Goal: Check status: Check status

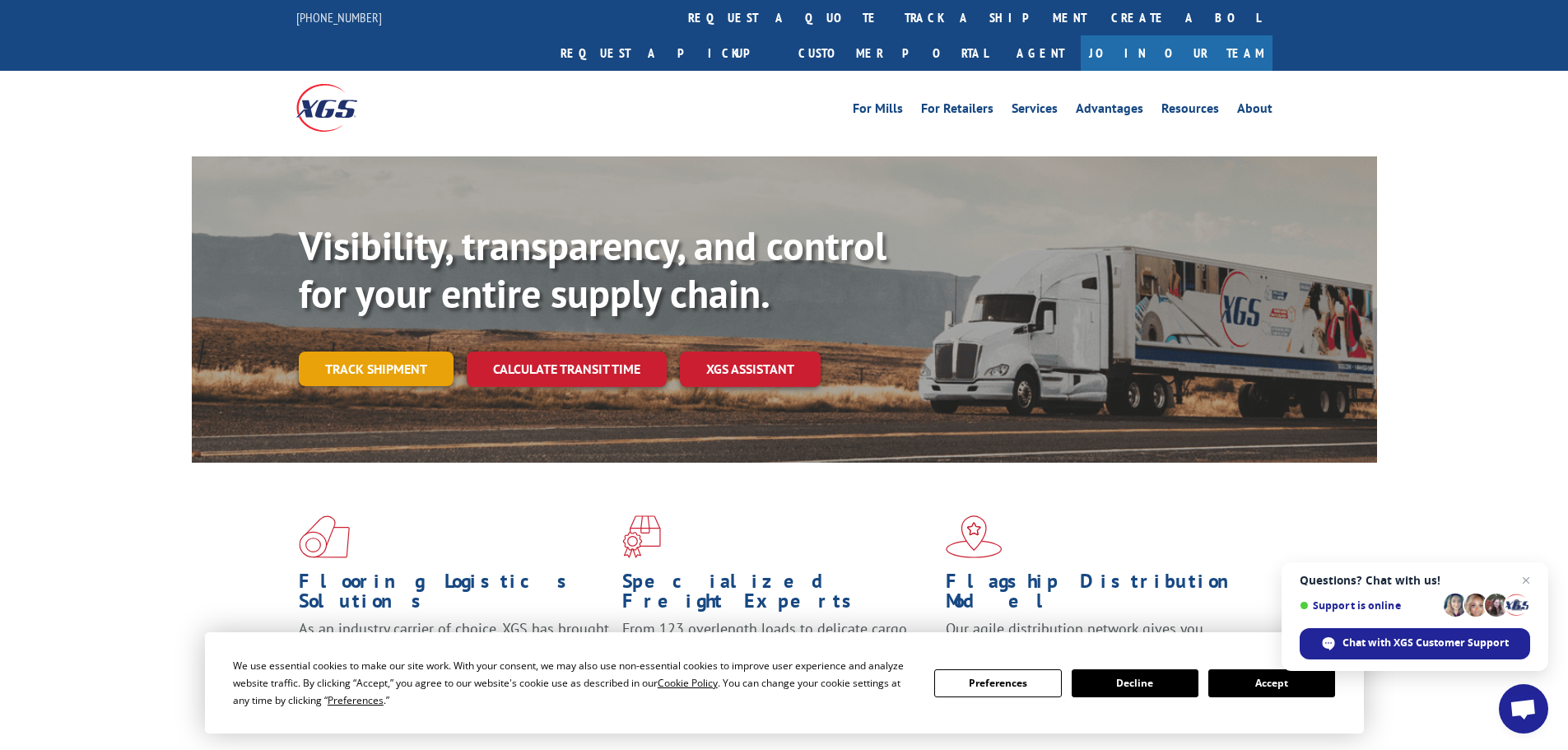
click at [399, 352] on link "Track shipment" at bounding box center [375, 369] width 155 height 34
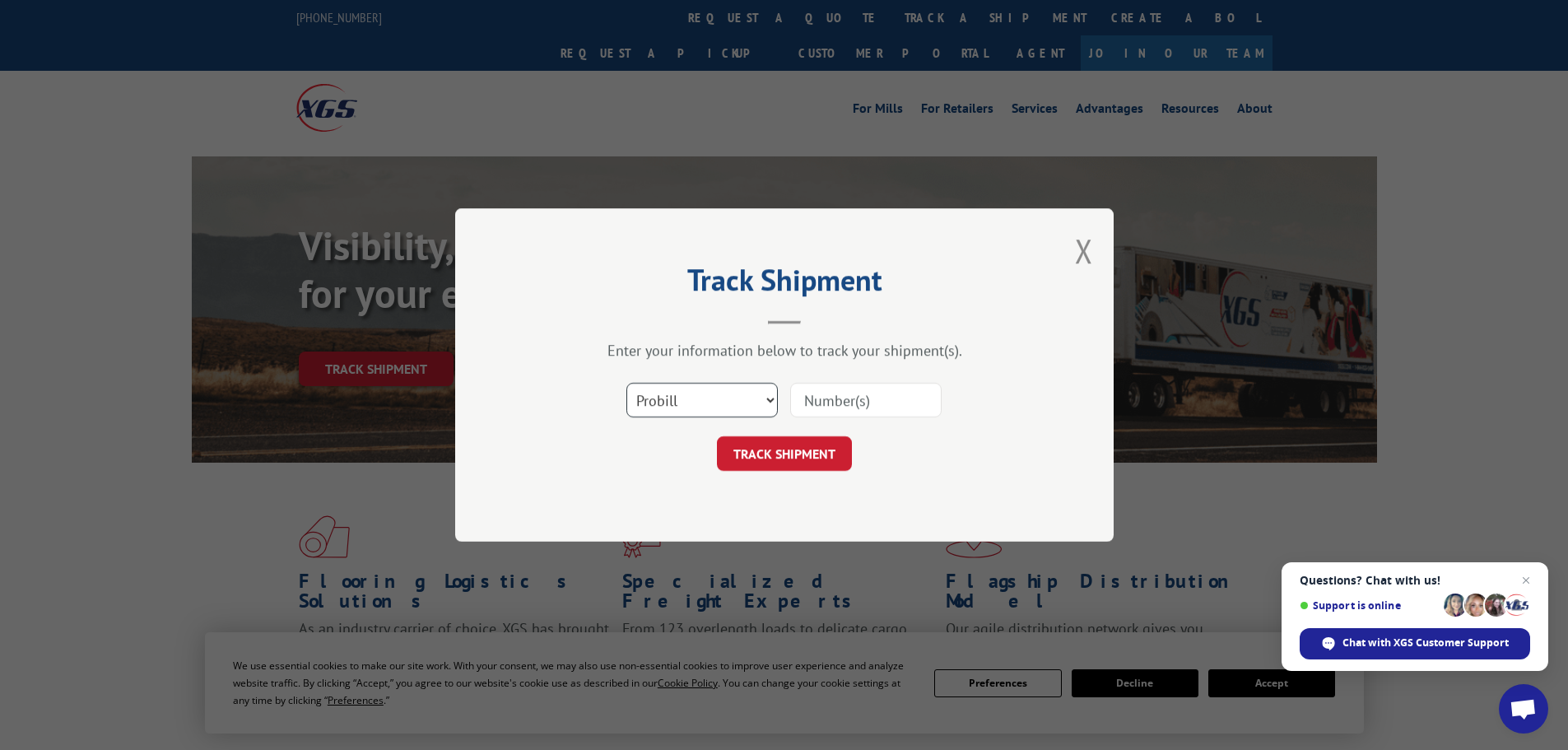
click at [628, 394] on select "Select category... Probill BOL PO" at bounding box center [702, 400] width 151 height 34
select select "po"
click at [627, 383] on select "Select category... Probill BOL PO" at bounding box center [702, 400] width 151 height 34
click at [836, 396] on input at bounding box center [865, 400] width 151 height 34
paste input "02505311"
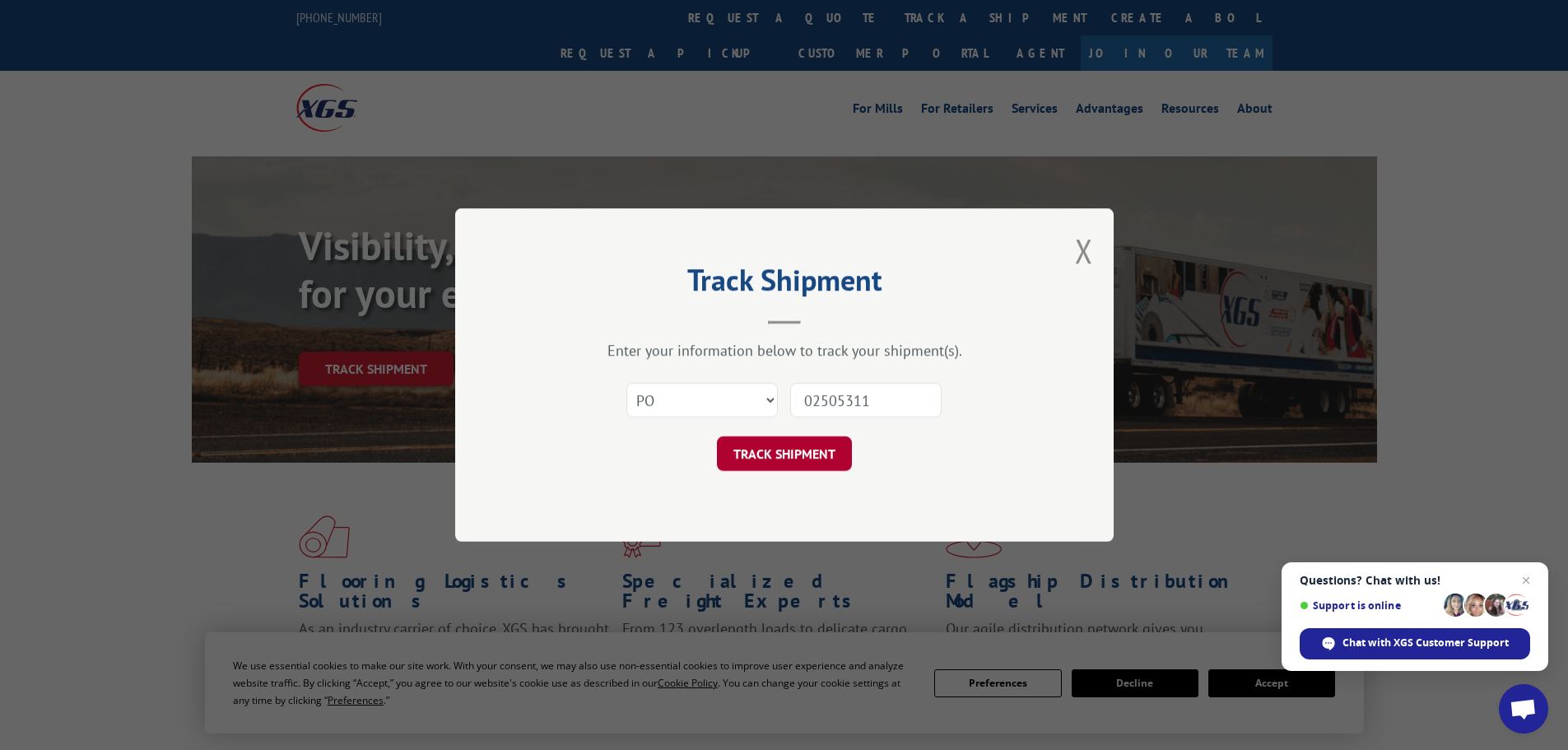
type input "02505311"
click at [807, 459] on button "TRACK SHIPMENT" at bounding box center [784, 453] width 135 height 34
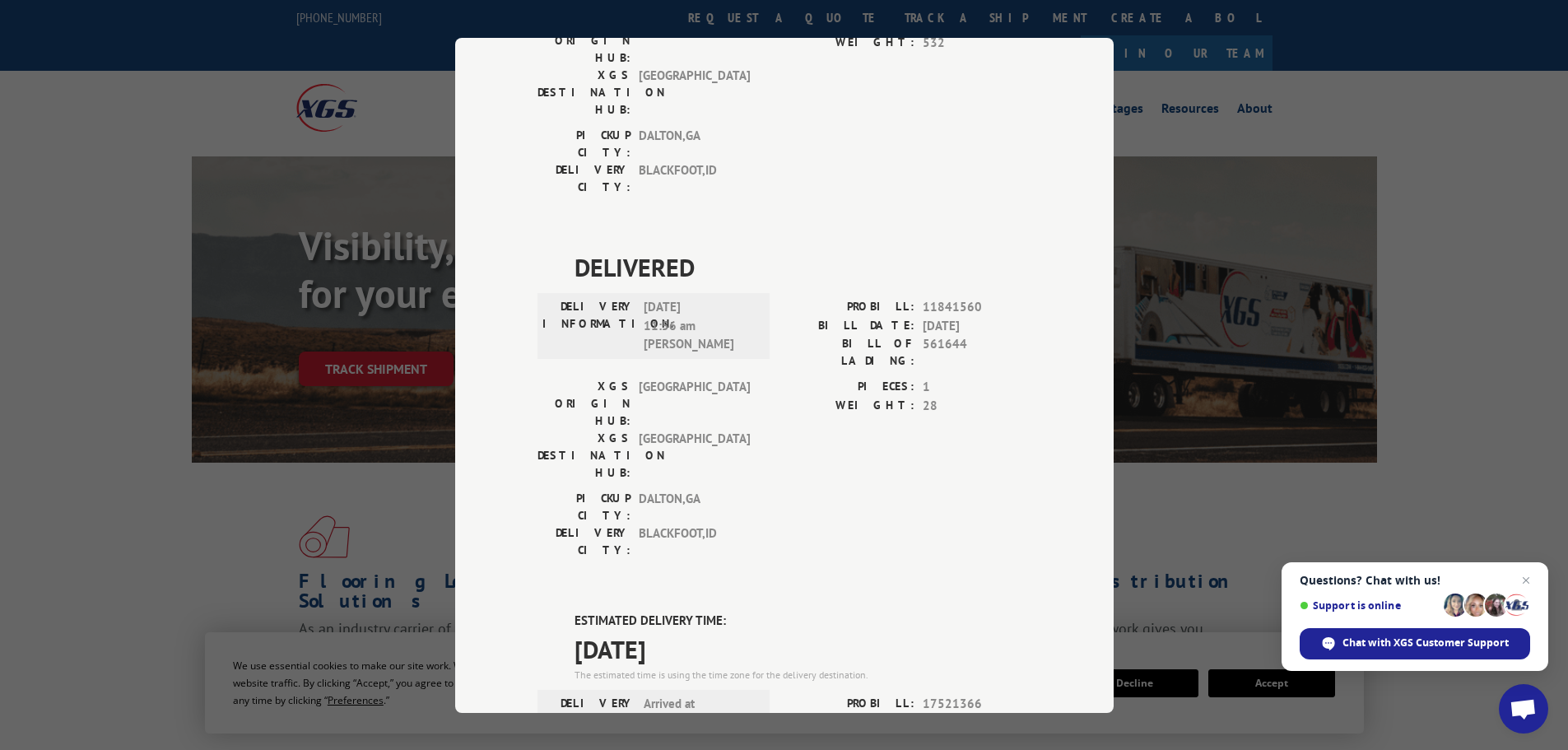
scroll to position [247, 0]
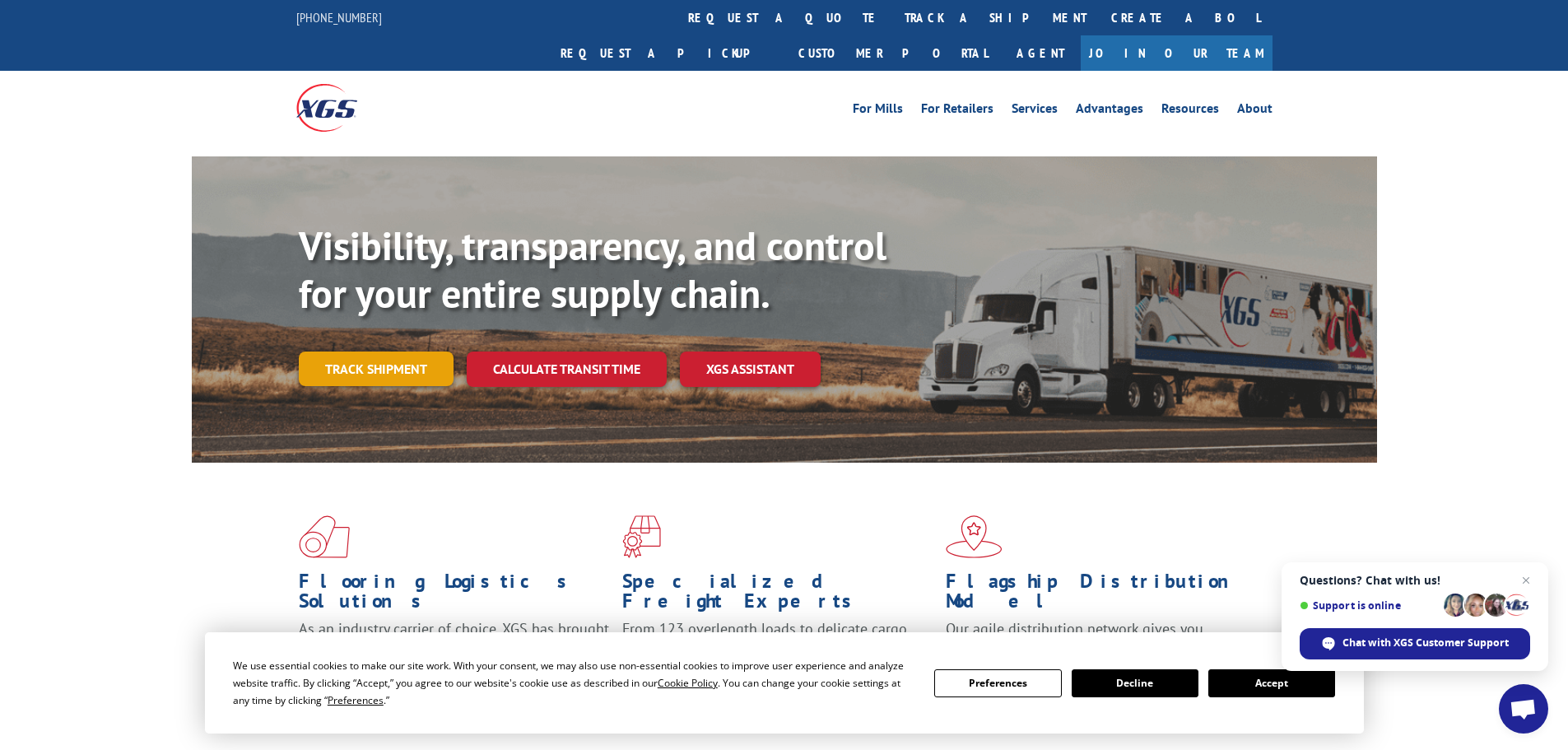
click at [424, 352] on link "Track shipment" at bounding box center [375, 369] width 155 height 34
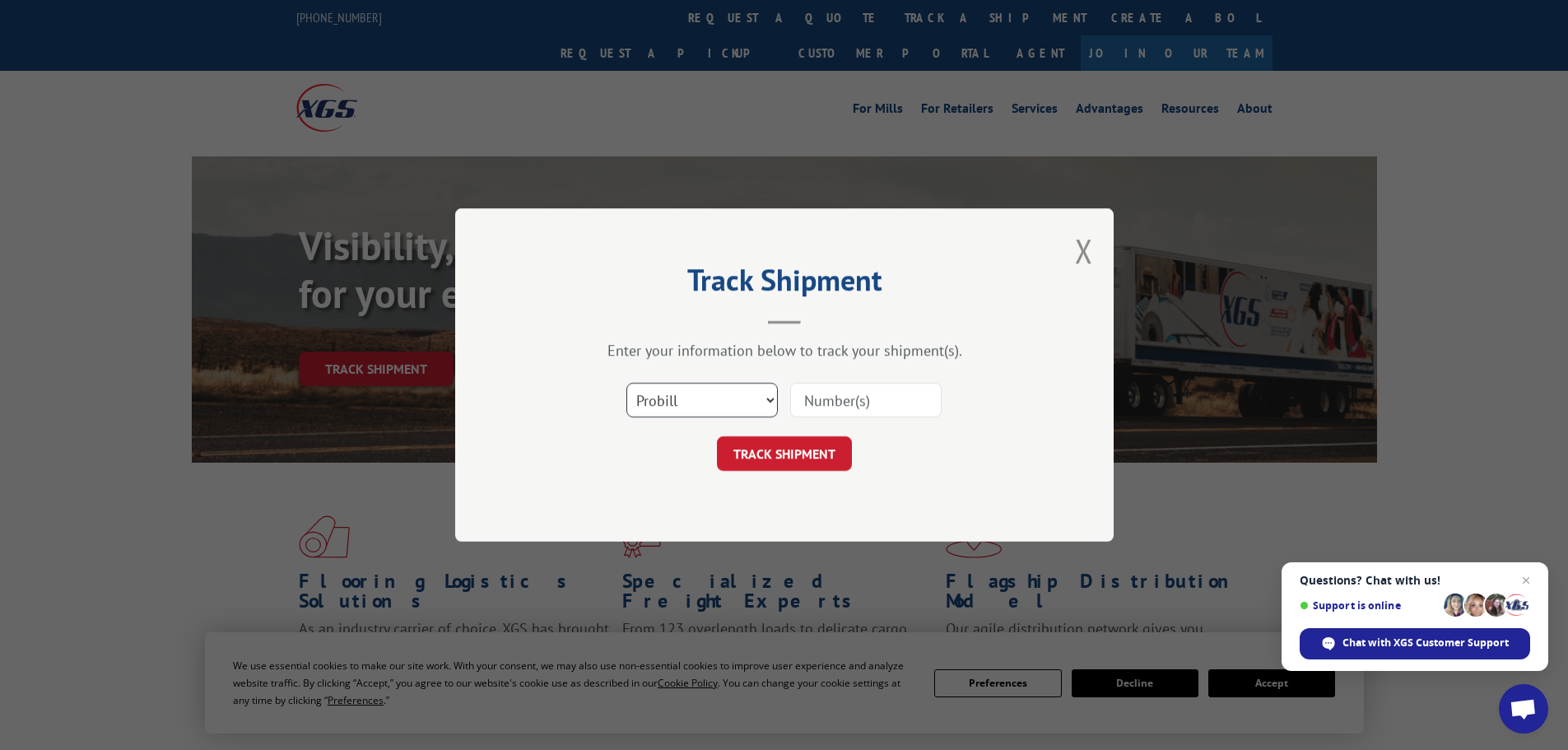
click at [726, 385] on select "Select category... Probill BOL PO" at bounding box center [702, 400] width 151 height 34
select select "po"
click at [627, 383] on select "Select category... Probill BOL PO" at bounding box center [702, 400] width 151 height 34
click at [852, 390] on input at bounding box center [865, 400] width 151 height 34
paste input "02505261"
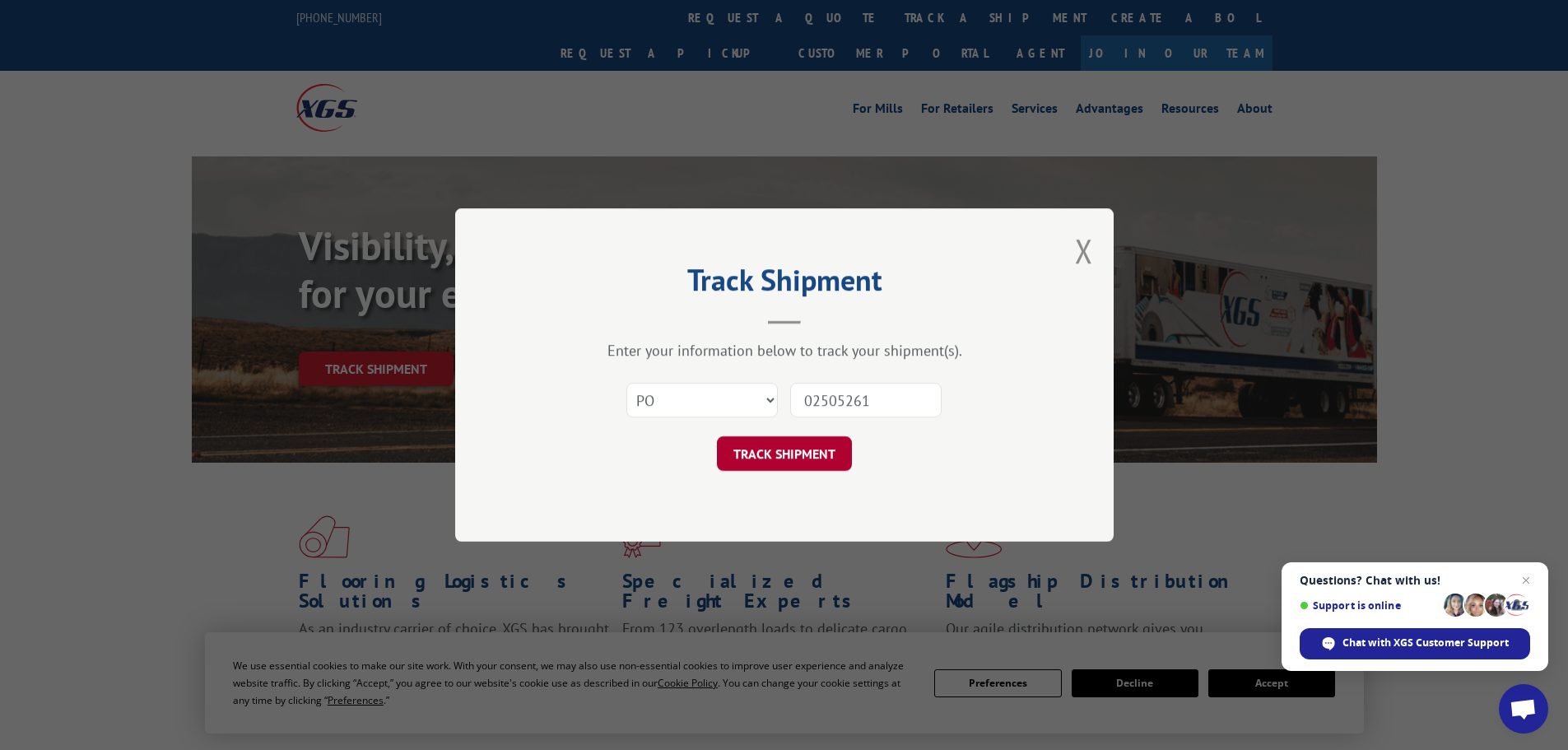
type input "02505261"
click at [827, 444] on button "TRACK SHIPMENT" at bounding box center [784, 453] width 135 height 34
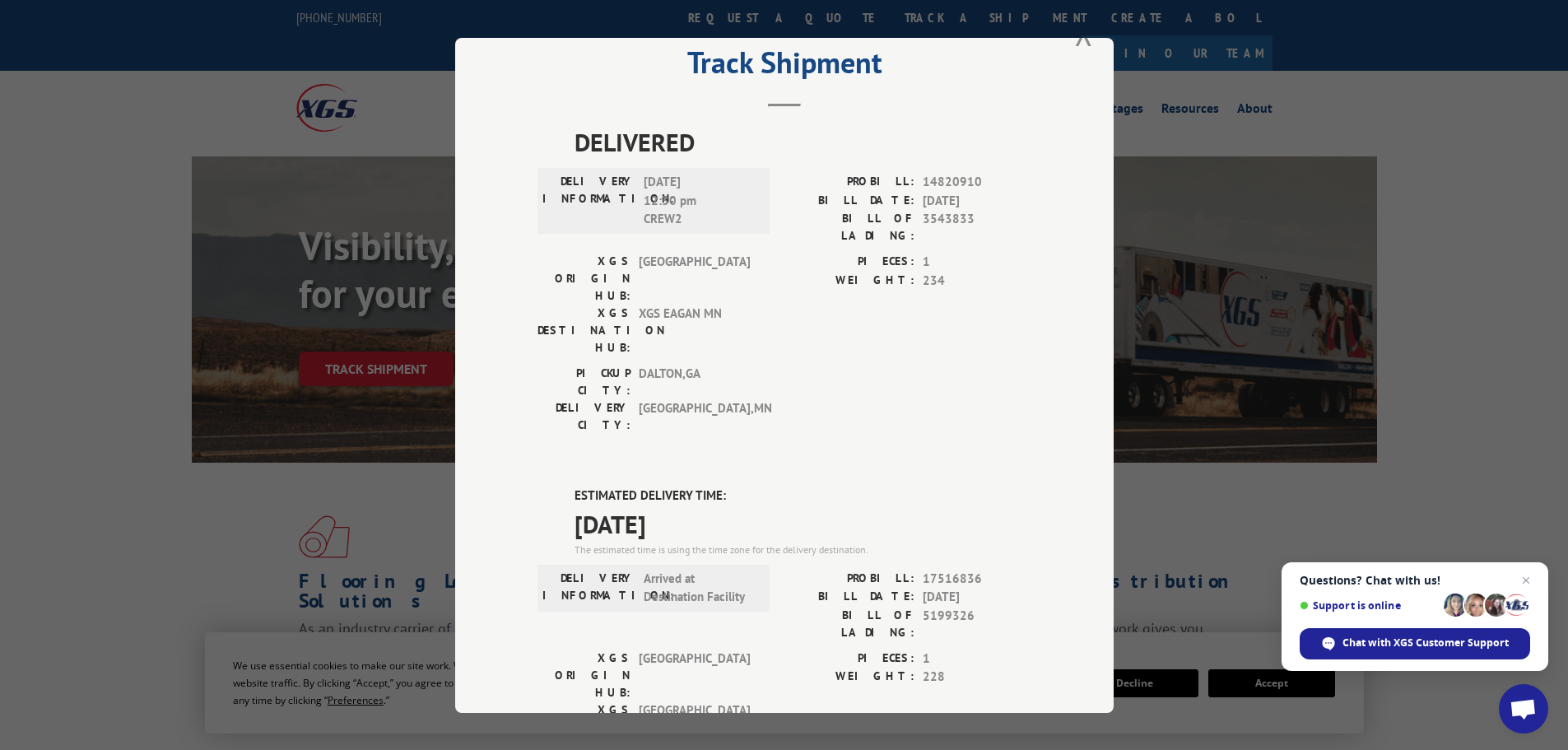
scroll to position [5, 0]
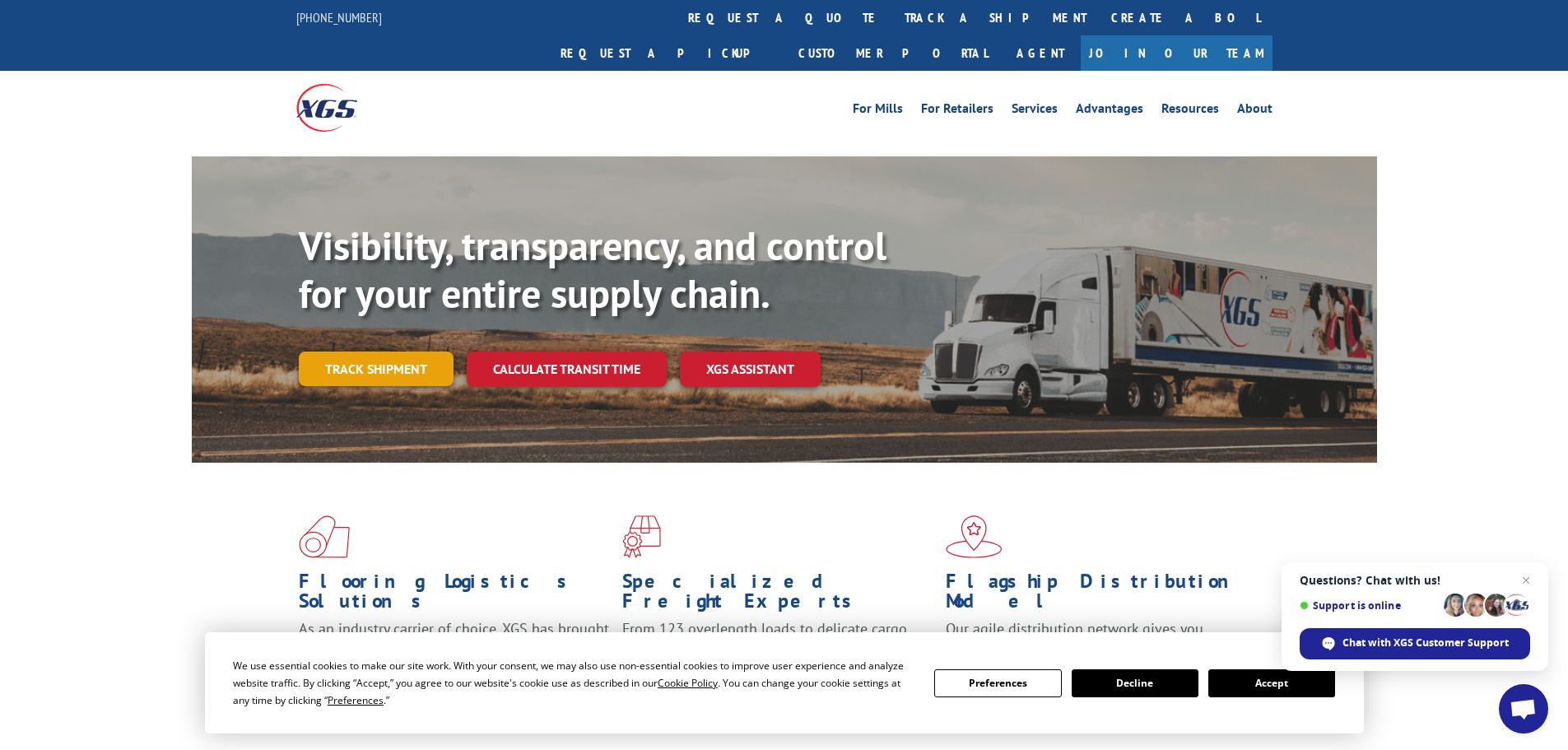
click at [378, 352] on link "Track shipment" at bounding box center [375, 369] width 155 height 34
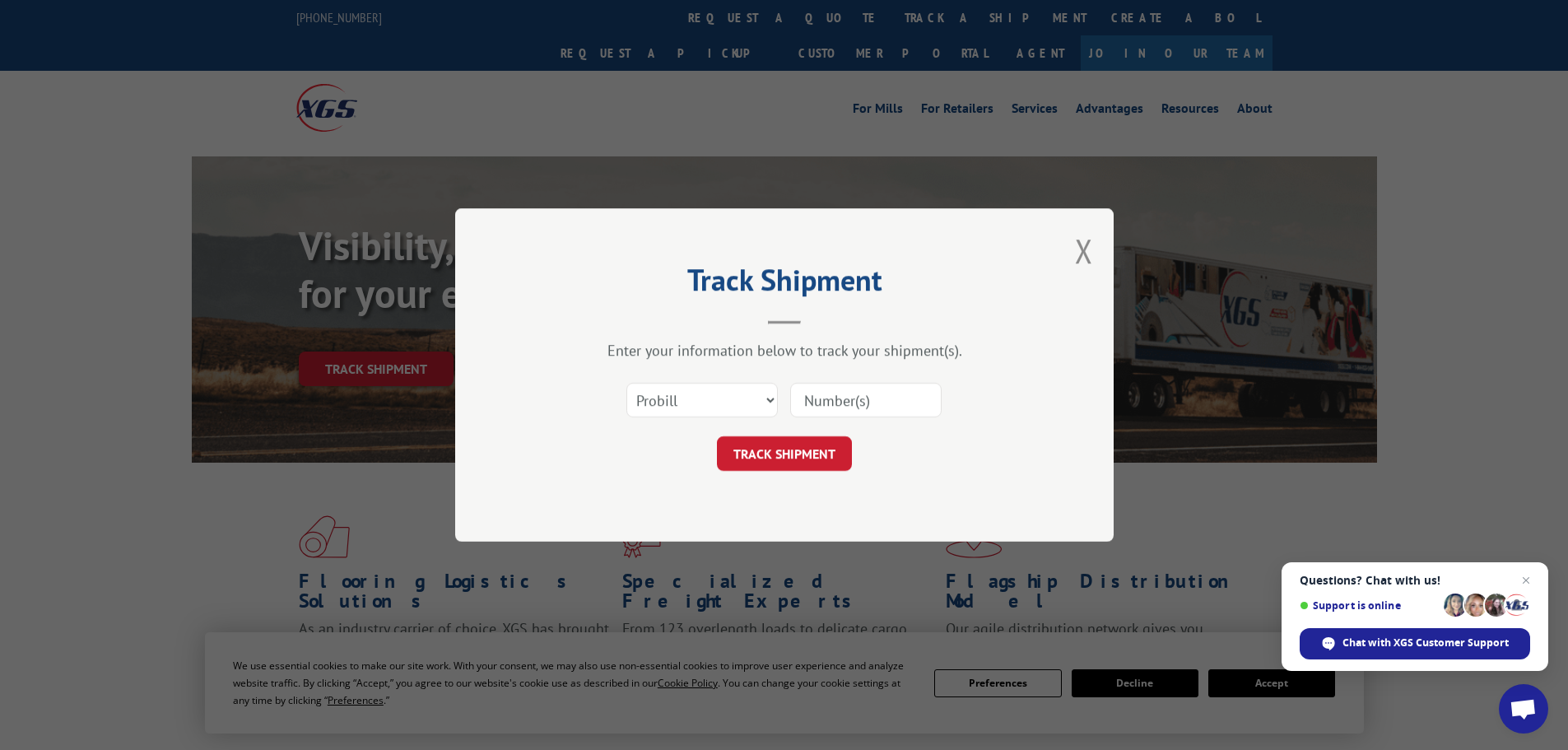
click at [696, 382] on div "Select category... Probill BOL PO" at bounding box center [702, 400] width 150 height 38
click at [668, 400] on select "Select category... Probill BOL PO" at bounding box center [702, 400] width 151 height 34
select select "po"
click at [627, 383] on select "Select category... Probill BOL PO" at bounding box center [702, 400] width 151 height 34
click at [835, 402] on input at bounding box center [865, 400] width 151 height 34
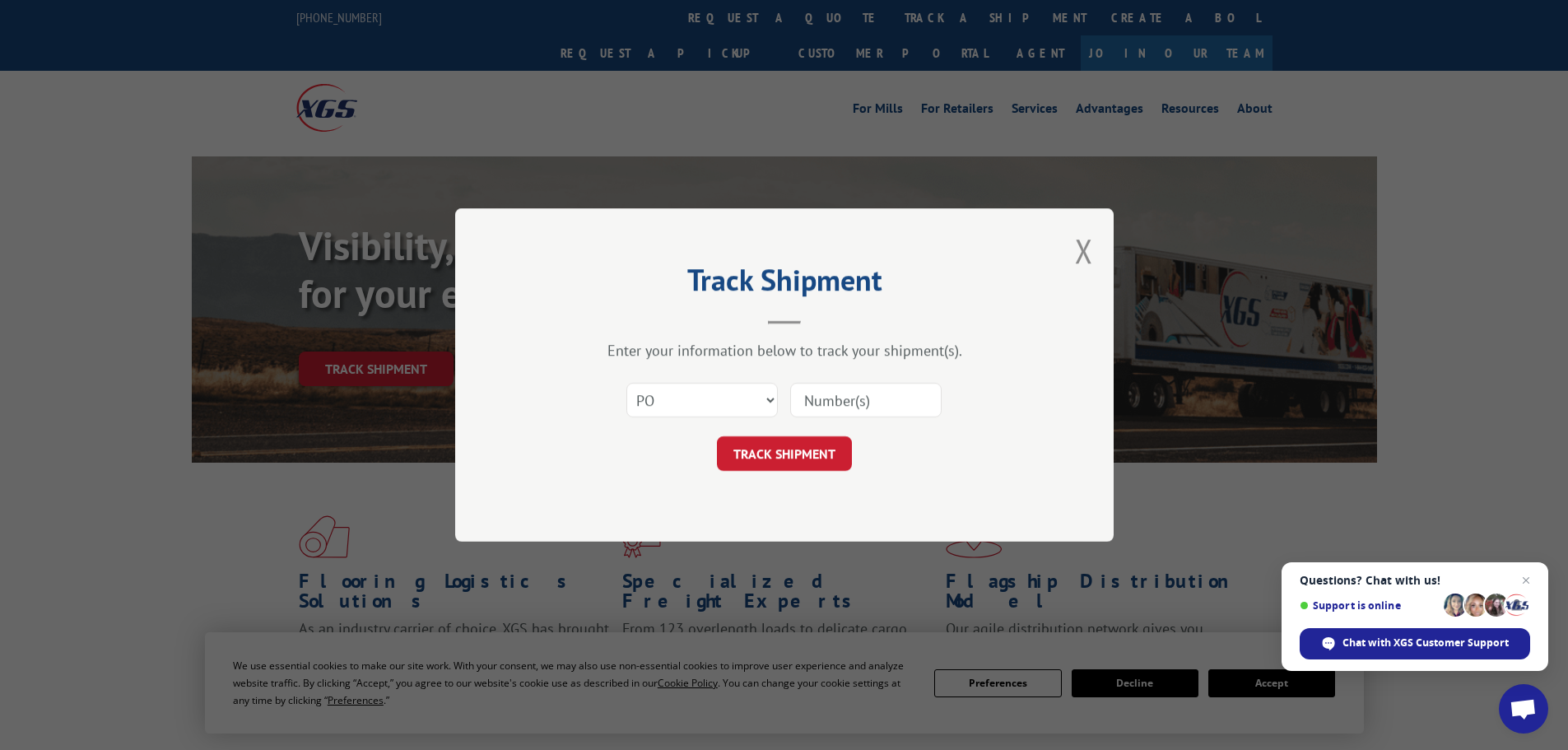
paste input "02505236"
type input "02505236"
click at [800, 480] on div "Track Shipment Enter your information below to track your shipment(s). Select c…" at bounding box center [784, 375] width 658 height 334
click at [804, 464] on button "TRACK SHIPMENT" at bounding box center [784, 453] width 135 height 34
